Goal: Task Accomplishment & Management: Complete application form

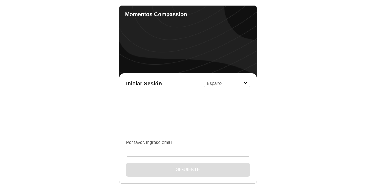
select select "es"
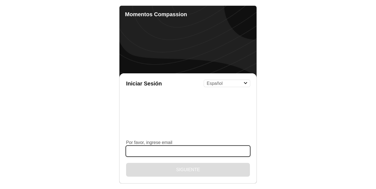
click at [172, 148] on input "Por favor, ingrese email" at bounding box center [188, 151] width 124 height 10
type input "[EMAIL_ADDRESS][DOMAIN_NAME]"
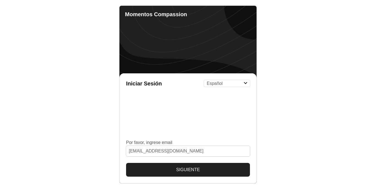
click at [177, 167] on button "Siguiente" at bounding box center [188, 170] width 124 height 14
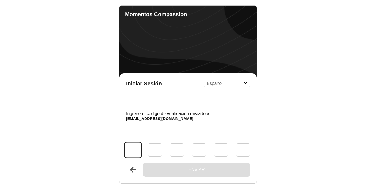
click at [130, 148] on input "Código" at bounding box center [133, 149] width 16 height 15
type input "4"
type input "3"
type input "6"
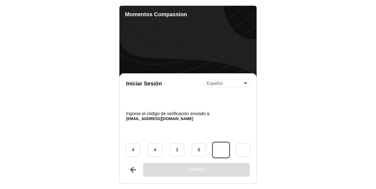
type input "1"
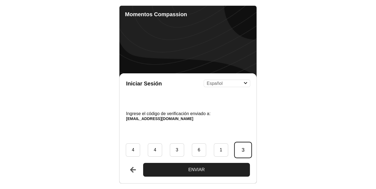
type input "3"
click at [179, 170] on button "Enviar" at bounding box center [196, 170] width 107 height 14
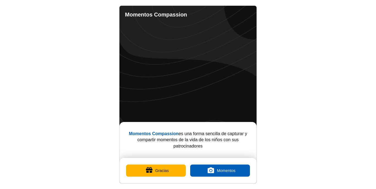
click at [179, 170] on button "Gracias" at bounding box center [156, 171] width 60 height 12
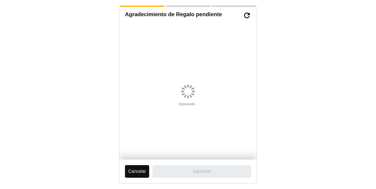
click at [136, 169] on button "Cancelar" at bounding box center [137, 171] width 24 height 13
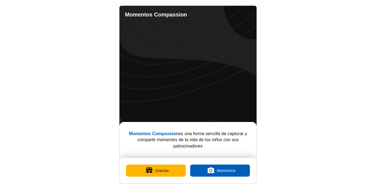
click at [223, 16] on link "Completed Moments" at bounding box center [223, 14] width 11 height 11
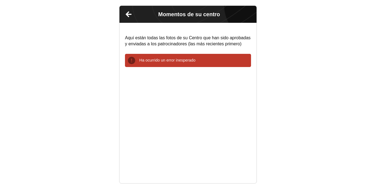
click at [130, 15] on link "Atrás" at bounding box center [129, 14] width 14 height 14
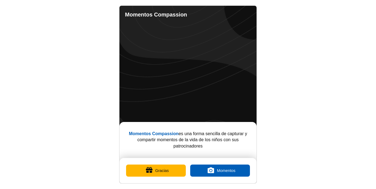
click at [220, 14] on link "Completed Moments" at bounding box center [223, 14] width 11 height 11
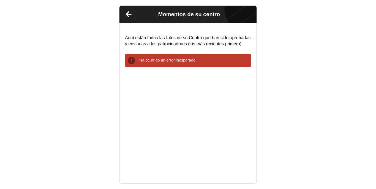
click at [130, 15] on link "Atrás" at bounding box center [129, 14] width 14 height 14
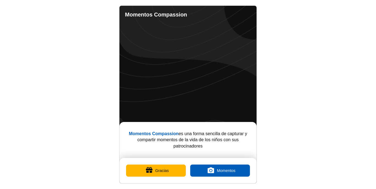
click at [157, 169] on button "Gracias" at bounding box center [156, 171] width 60 height 12
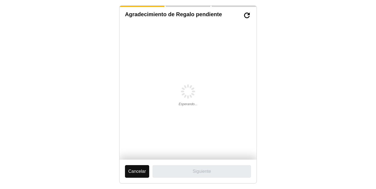
click at [157, 169] on label "Siguiente" at bounding box center [201, 171] width 98 height 13
click at [142, 169] on button "Cancelar" at bounding box center [137, 171] width 24 height 13
